Goal: Find specific page/section: Find specific page/section

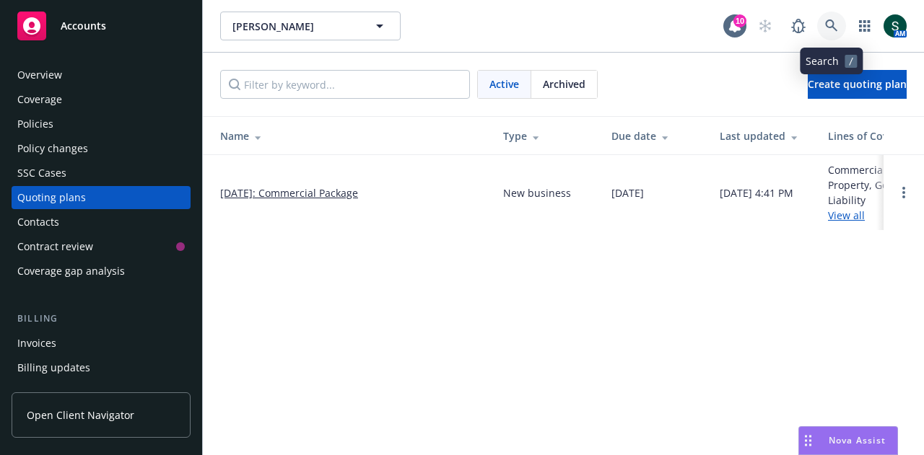
click at [832, 22] on icon at bounding box center [831, 25] width 12 height 12
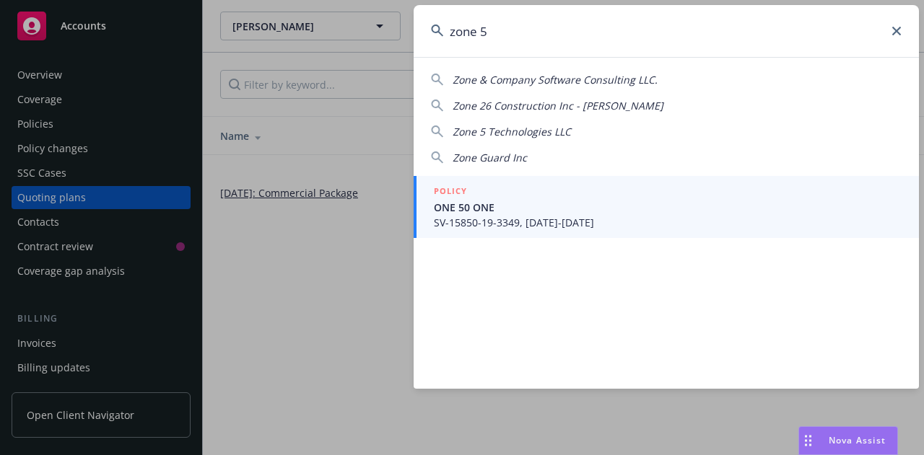
click at [533, 131] on span "Zone 5 Technologies LLC" at bounding box center [511, 132] width 118 height 14
type input "Zone 5 Technologies LLC"
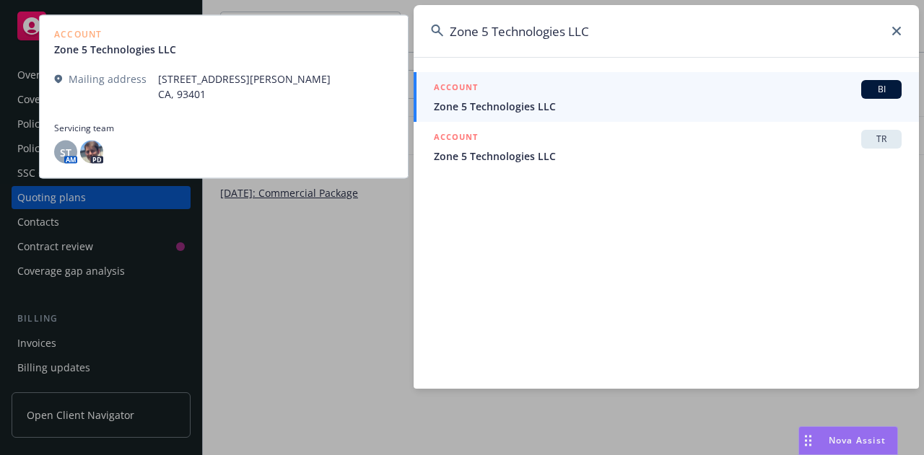
click at [566, 103] on span "Zone 5 Technologies LLC" at bounding box center [668, 106] width 468 height 15
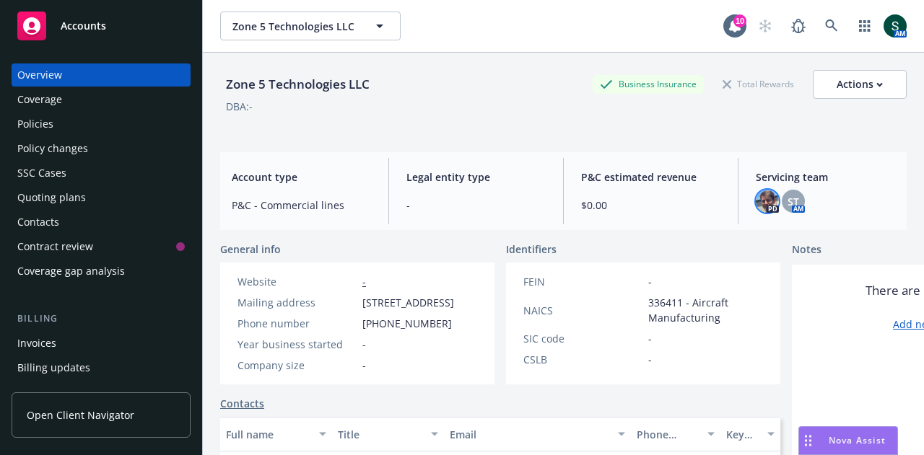
click at [759, 197] on img at bounding box center [766, 201] width 23 height 23
click at [788, 199] on span "ST" at bounding box center [793, 201] width 12 height 15
click at [45, 124] on div "Policies" at bounding box center [35, 124] width 36 height 23
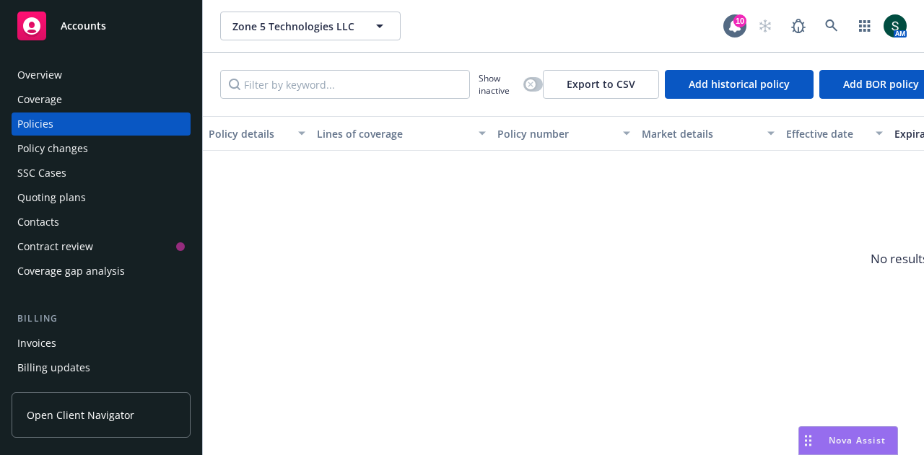
click at [59, 80] on div "Overview" at bounding box center [39, 74] width 45 height 23
